Goal: Find contact information: Find contact information

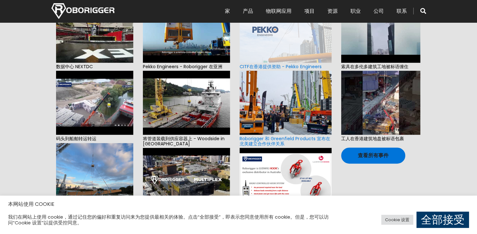
scroll to position [64, 0]
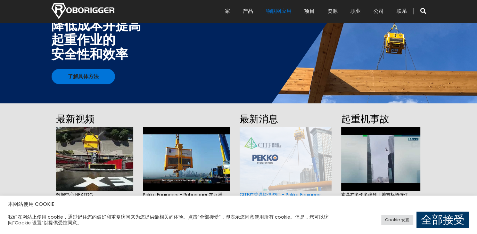
click at [278, 11] on link "物联网应用" at bounding box center [279, 11] width 26 height 20
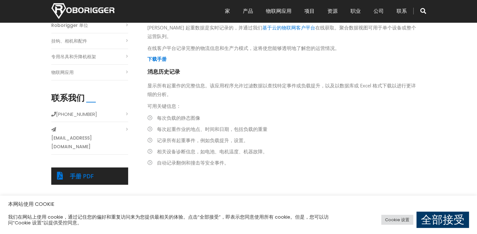
scroll to position [224, 0]
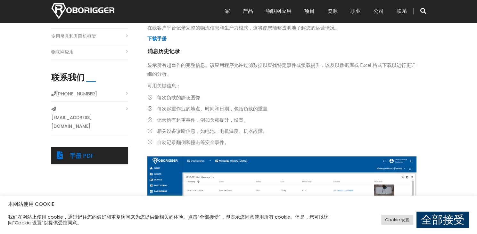
drag, startPoint x: 92, startPoint y: 92, endPoint x: 58, endPoint y: 92, distance: 34.3
click at [58, 92] on li "[PHONE_NUMBER]" at bounding box center [89, 95] width 77 height 12
copy font "61 8 9488 4500"
drag, startPoint x: 123, startPoint y: 108, endPoint x: 57, endPoint y: 106, distance: 66.3
click at [57, 106] on li "[EMAIL_ADDRESS][DOMAIN_NAME]" at bounding box center [89, 119] width 77 height 29
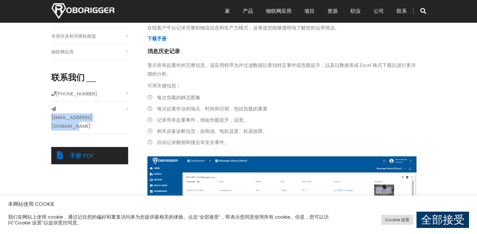
copy link "[EMAIL_ADDRESS][DOMAIN_NAME]"
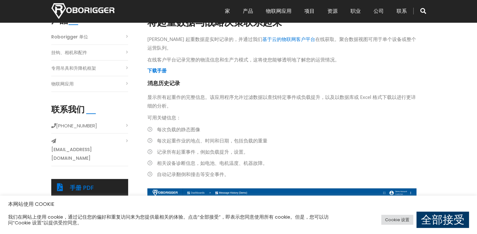
scroll to position [96, 0]
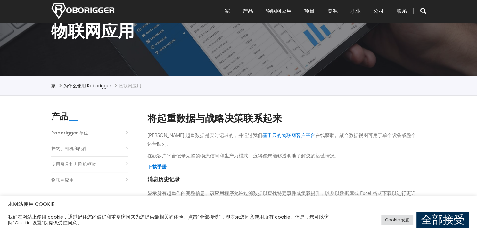
click at [445, 218] on link "全部接受" at bounding box center [442, 220] width 53 height 16
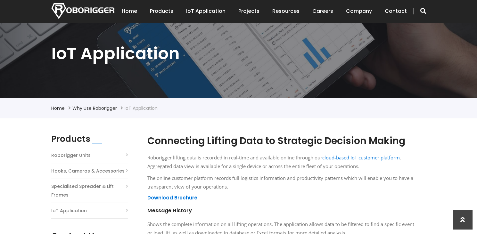
scroll to position [64, 0]
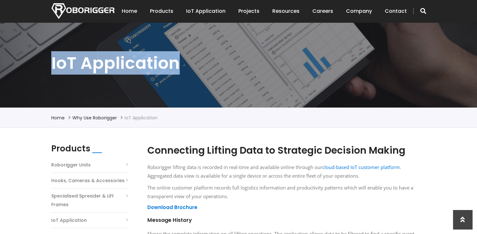
drag, startPoint x: 49, startPoint y: 57, endPoint x: 175, endPoint y: 71, distance: 127.3
click at [175, 71] on section "IoT Application" at bounding box center [238, 49] width 477 height 116
copy h1 "IoT Application"
click at [253, 10] on link "Projects" at bounding box center [248, 11] width 21 height 20
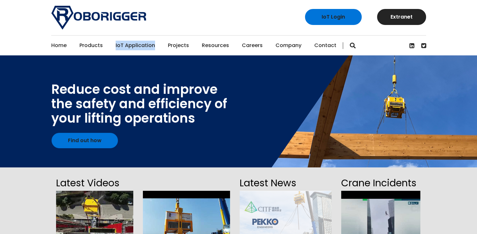
drag, startPoint x: 149, startPoint y: 45, endPoint x: 114, endPoint y: 43, distance: 34.9
click at [114, 43] on ul "Home Products Why use Roborigger Roborigger Units Specialised Spreader & Lift F…" at bounding box center [193, 46] width 285 height 20
copy link "IoT Application"
